Goal: Communication & Community: Answer question/provide support

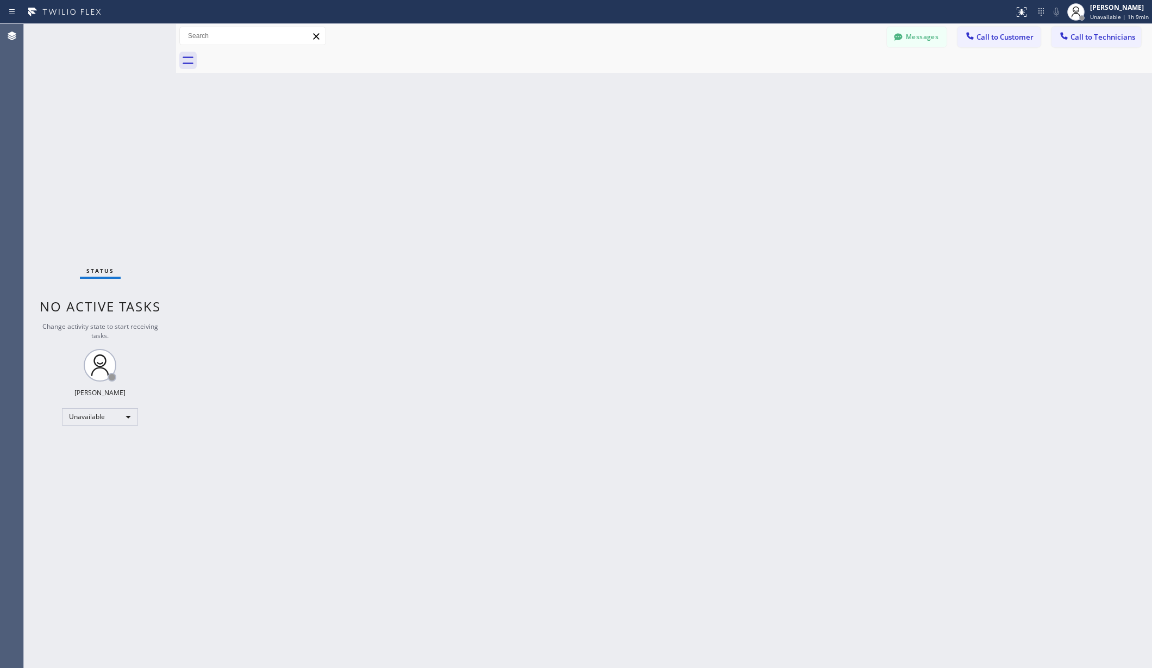
click at [102, 415] on div "Unavailable" at bounding box center [100, 416] width 76 height 17
click at [92, 446] on li "Available" at bounding box center [99, 445] width 73 height 13
click at [230, 424] on div "Back to Dashboard Change Sender ID Customers Technicians AA [PERSON_NAME] [DATE…" at bounding box center [664, 346] width 976 height 644
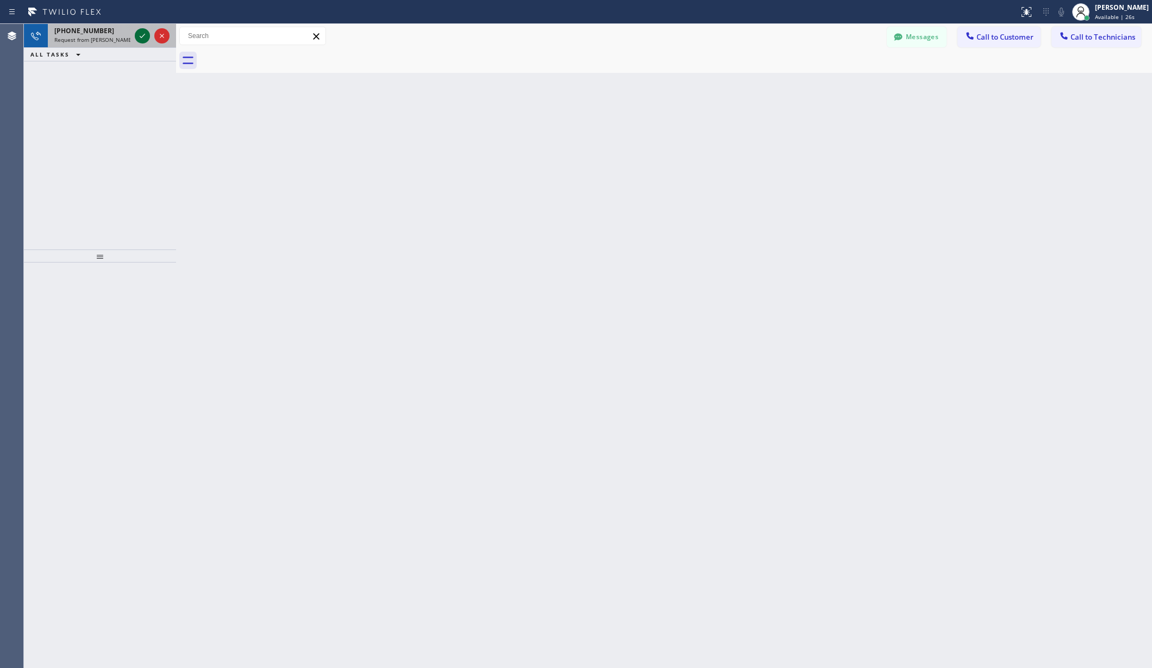
click at [144, 38] on icon at bounding box center [142, 35] width 13 height 13
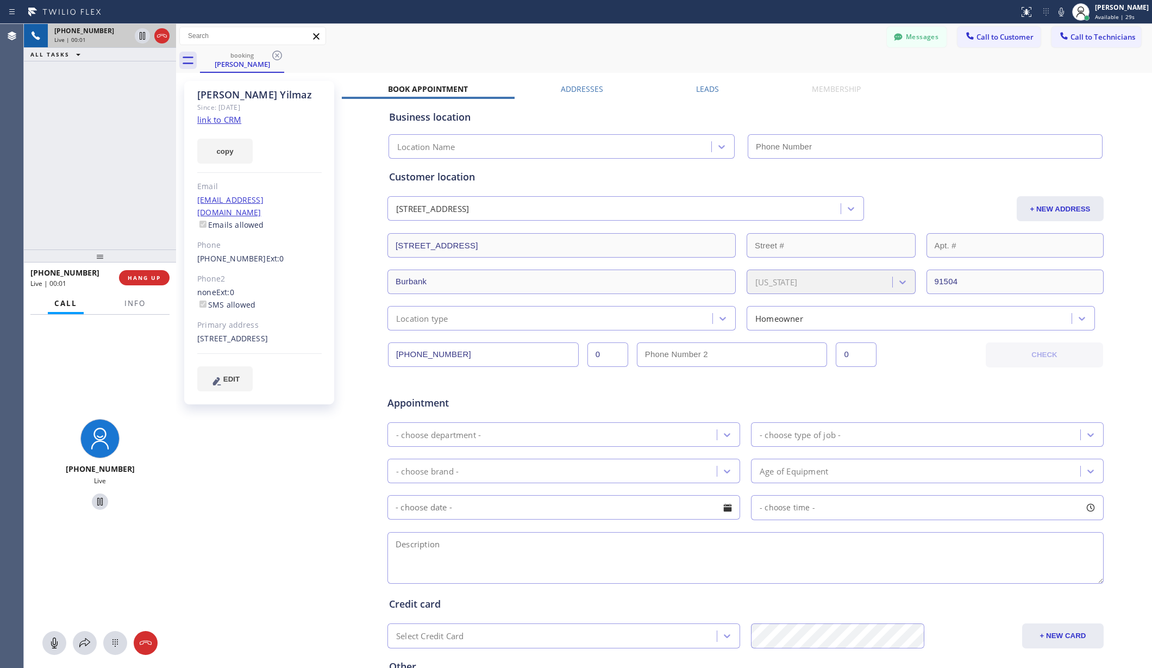
type input "[PHONE_NUMBER]"
click at [152, 277] on span "HANG UP" at bounding box center [144, 278] width 33 height 8
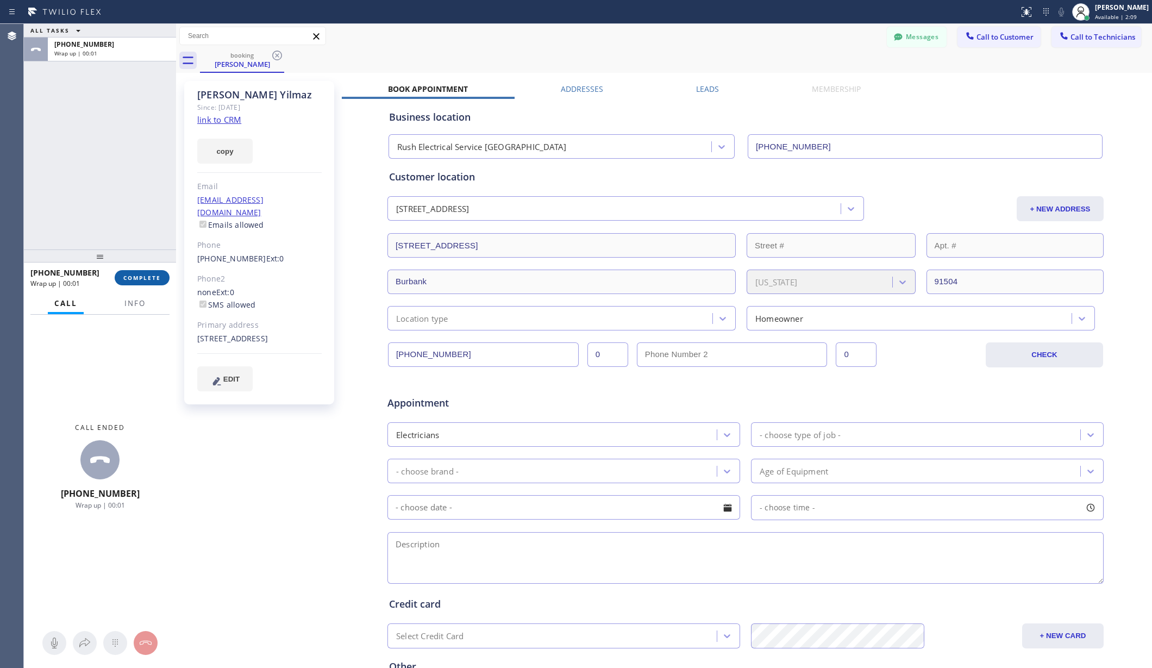
click at [136, 282] on button "COMPLETE" at bounding box center [142, 277] width 55 height 15
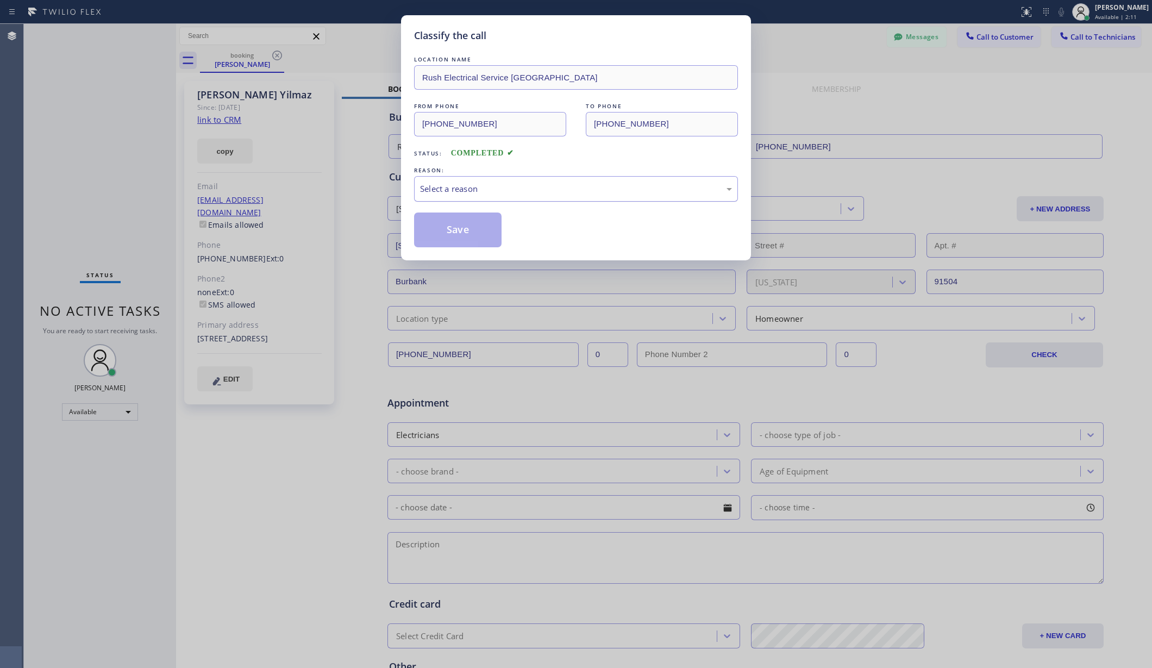
click at [579, 188] on div "Select a reason" at bounding box center [576, 189] width 312 height 13
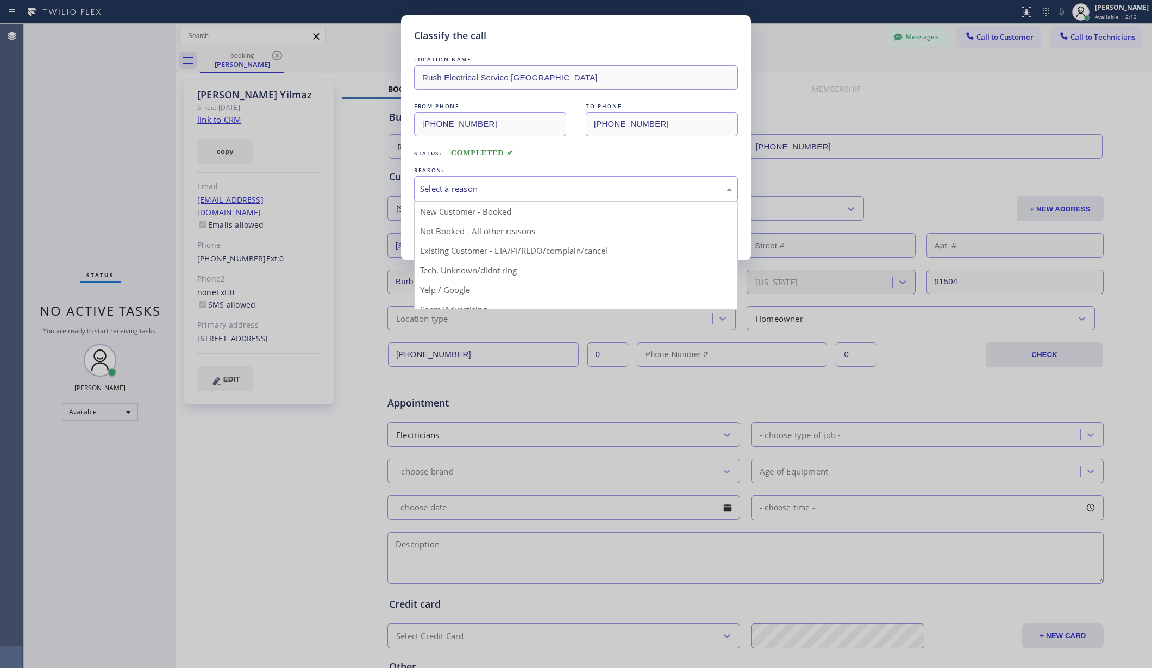
drag, startPoint x: 555, startPoint y: 247, endPoint x: 520, endPoint y: 249, distance: 35.4
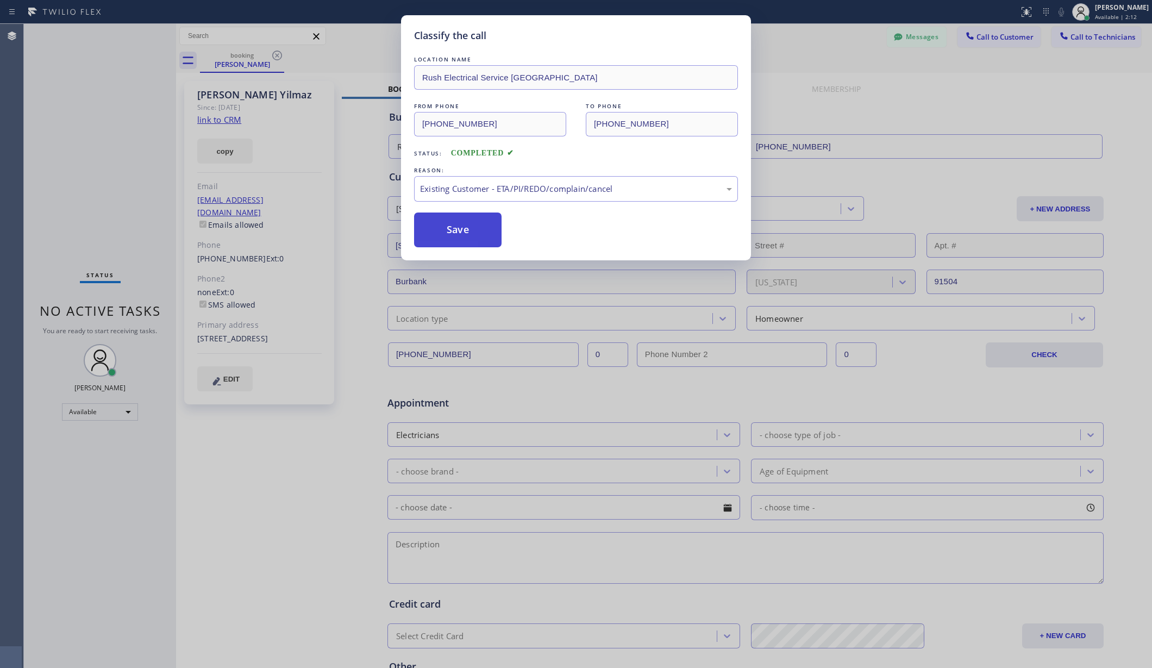
click at [463, 228] on button "Save" at bounding box center [458, 230] width 88 height 35
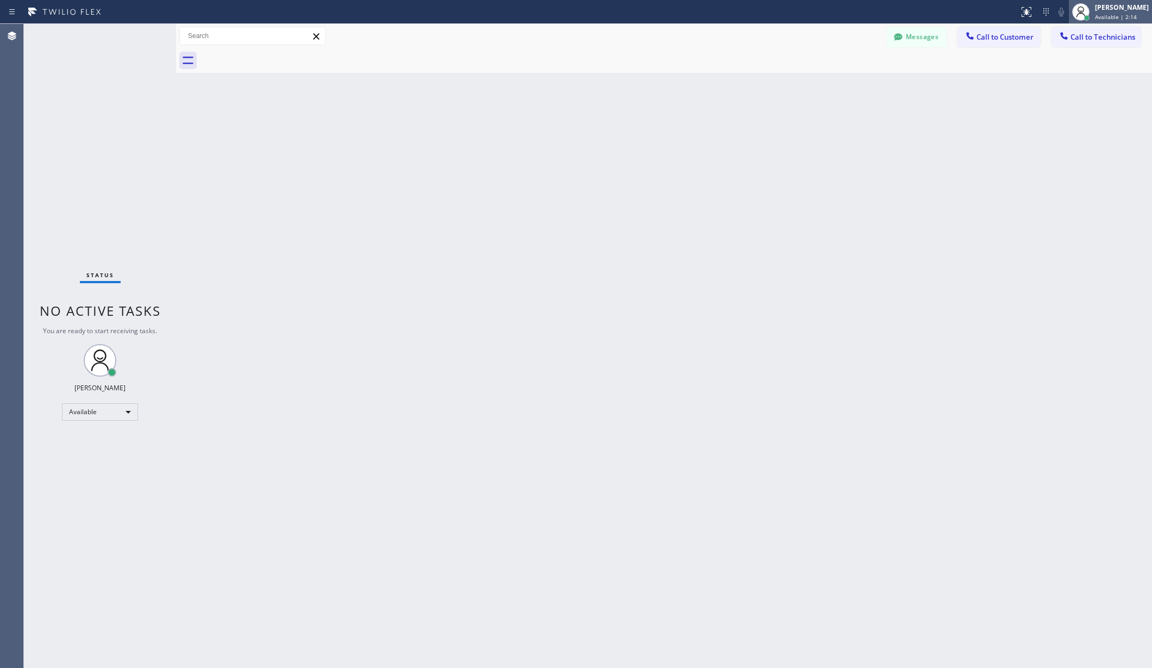
click at [1113, 14] on span "Available | 2:14" at bounding box center [1116, 17] width 42 height 8
click at [1092, 66] on button "Unavailable" at bounding box center [1098, 72] width 109 height 14
